Goal: Use online tool/utility: Utilize a website feature to perform a specific function

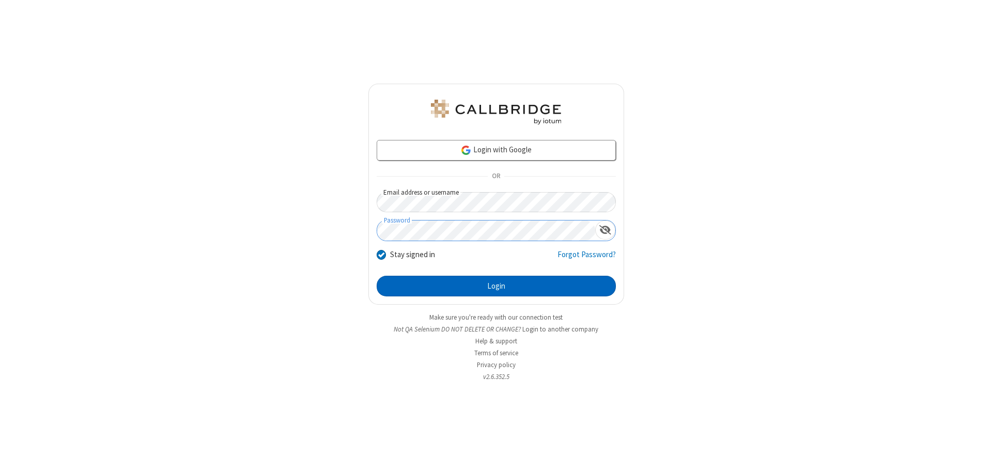
click at [496, 286] on button "Login" at bounding box center [496, 286] width 239 height 21
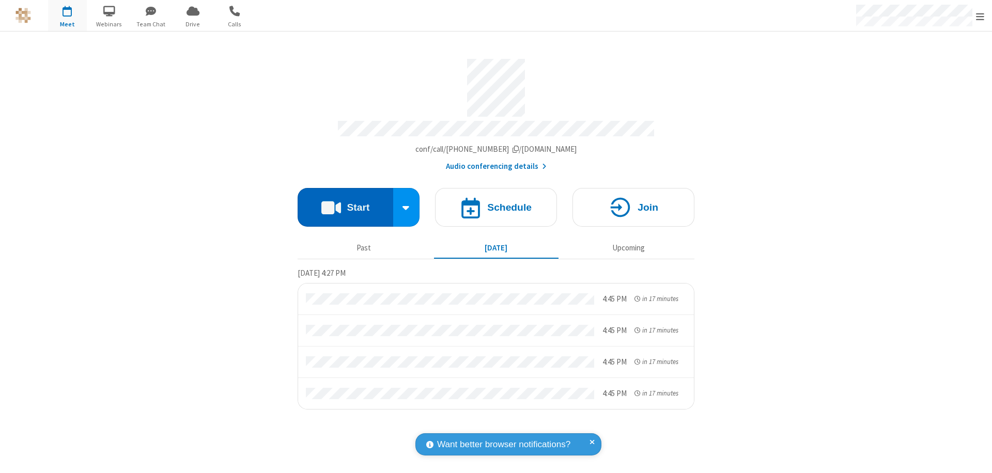
click at [345, 203] on button "Start" at bounding box center [346, 207] width 96 height 39
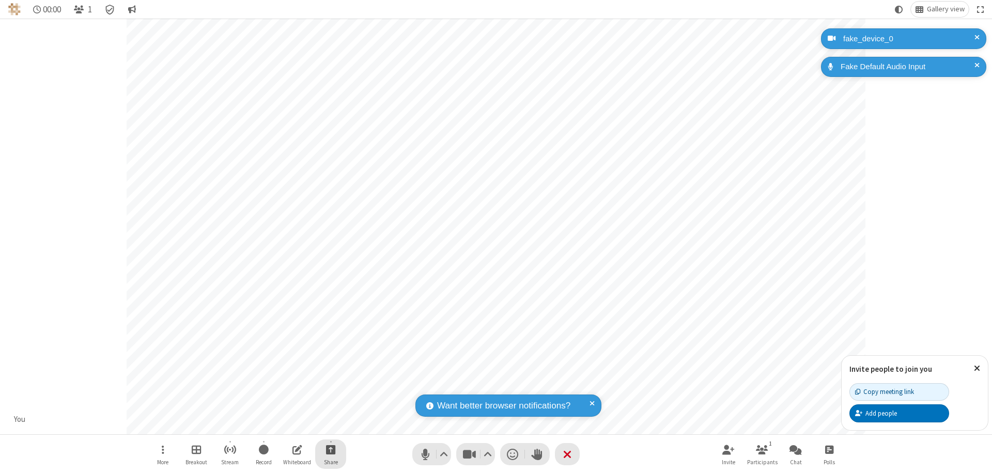
click at [331, 450] on span "Start sharing" at bounding box center [331, 449] width 10 height 13
click at [330, 387] on span "Share additional camera" at bounding box center [337, 388] width 76 height 9
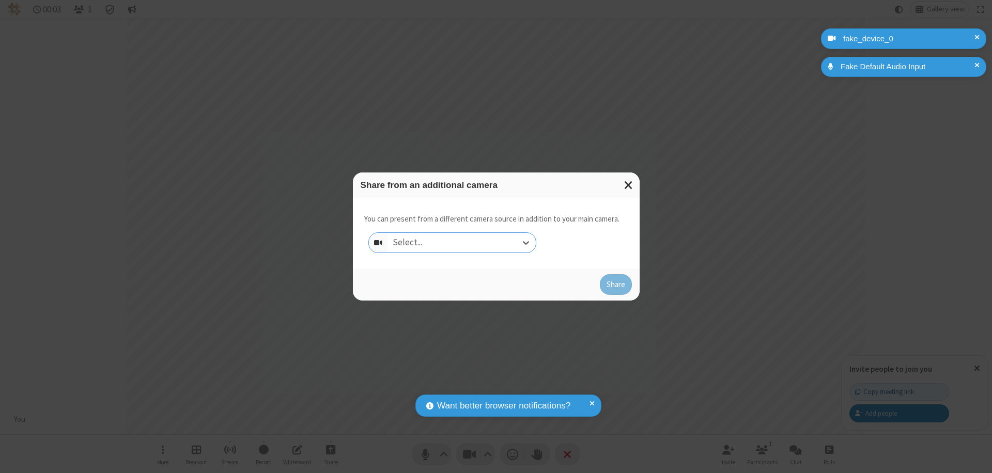
click at [461, 243] on div "Select..." at bounding box center [462, 243] width 148 height 20
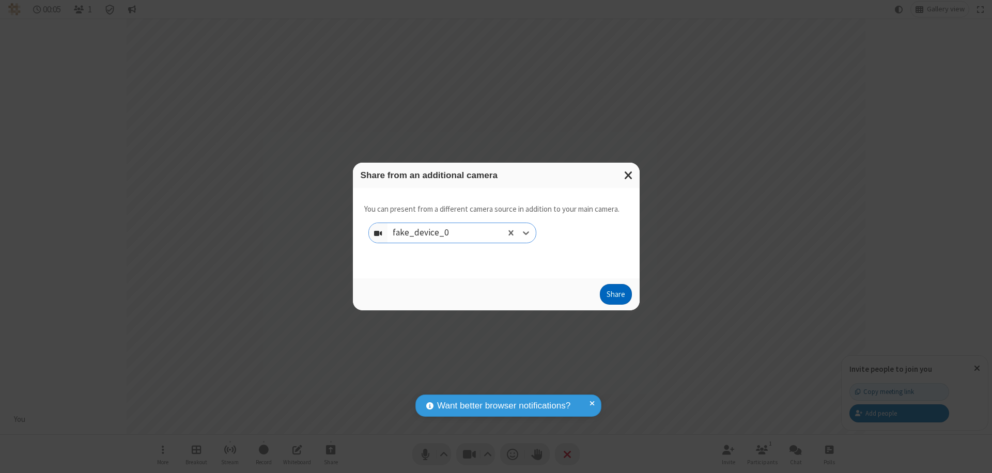
click at [615, 297] on button "Share" at bounding box center [616, 294] width 32 height 21
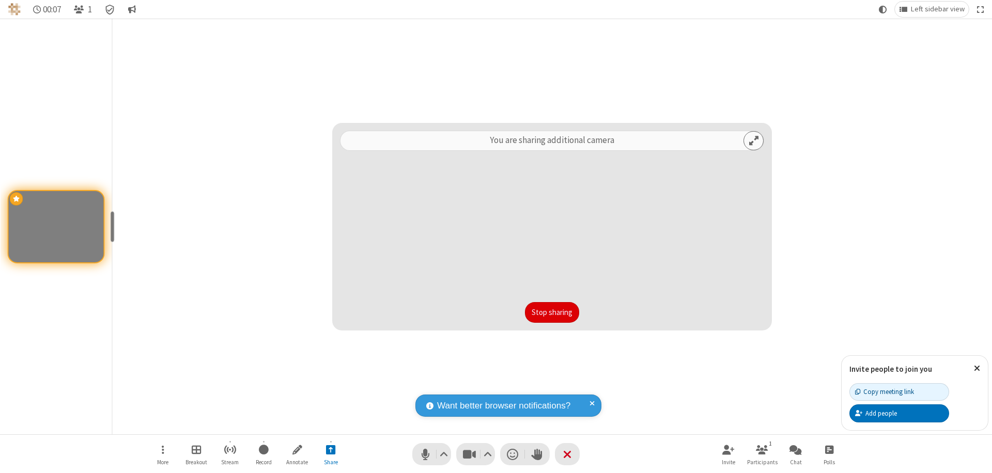
click at [552, 313] on button "Stop sharing" at bounding box center [552, 312] width 54 height 21
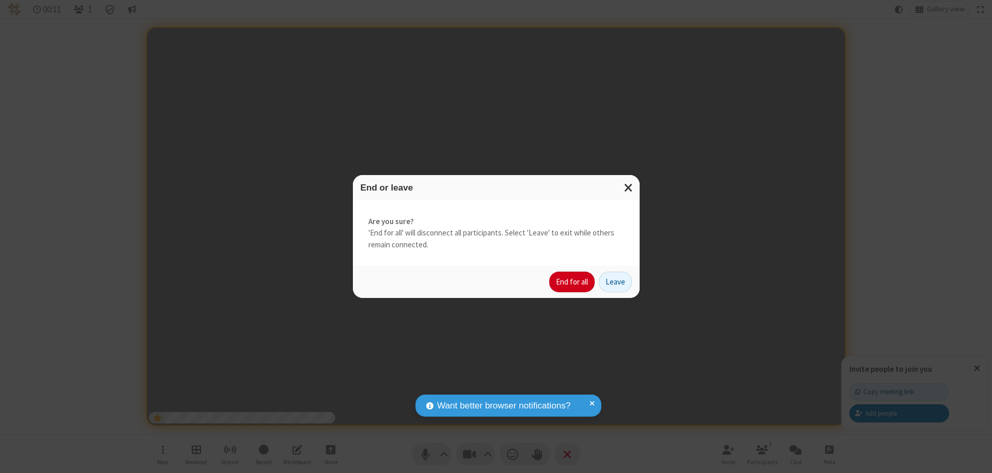
click at [573, 282] on button "End for all" at bounding box center [571, 282] width 45 height 21
